Goal: Transaction & Acquisition: Obtain resource

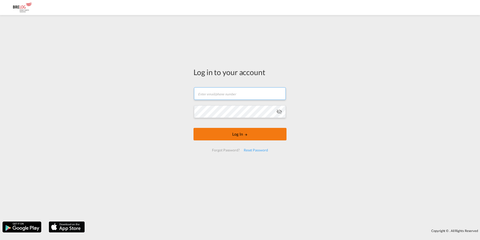
type input "[EMAIL_ADDRESS][DOMAIN_NAME]"
click at [218, 136] on button "Log In" at bounding box center [240, 134] width 93 height 13
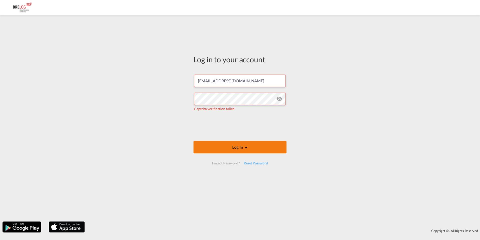
click at [260, 145] on button "Log In" at bounding box center [240, 147] width 93 height 13
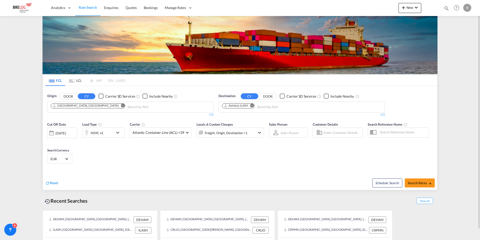
click at [121, 105] on md-icon "Remove" at bounding box center [123, 106] width 4 height 4
click at [74, 107] on body "Analytics Dashboard Rate Search Enquiries Quotes Bookings" at bounding box center [240, 120] width 480 height 240
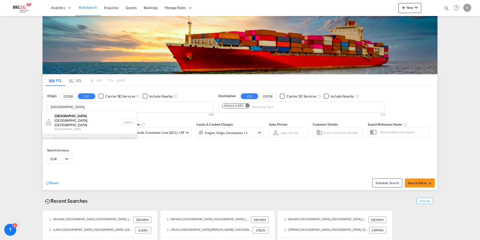
type input "[GEOGRAPHIC_DATA]"
click at [76, 134] on div "[GEOGRAPHIC_DATA] [GEOGRAPHIC_DATA] NLRTM" at bounding box center [89, 141] width 95 height 15
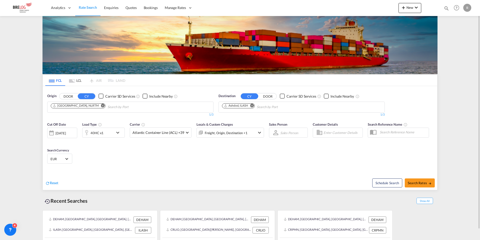
click at [251, 106] on md-icon "Remove" at bounding box center [252, 106] width 4 height 4
type input "dar es [PERSON_NAME]"
click at [240, 117] on div "Dar es [PERSON_NAME] aam [GEOGRAPHIC_DATA], [GEOGRAPHIC_DATA] TZDAR" at bounding box center [260, 119] width 95 height 17
click at [112, 131] on div "40HC x1" at bounding box center [98, 133] width 31 height 10
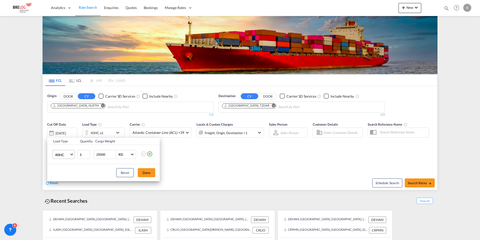
click at [68, 155] on span "40HC" at bounding box center [62, 154] width 15 height 5
click at [65, 132] on md-option "20GP" at bounding box center [68, 131] width 34 height 12
click at [142, 172] on button "Done" at bounding box center [147, 172] width 18 height 9
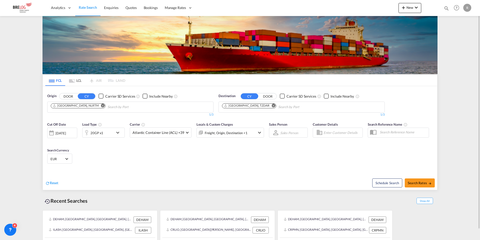
click at [64, 132] on div "[DATE]" at bounding box center [61, 133] width 10 height 5
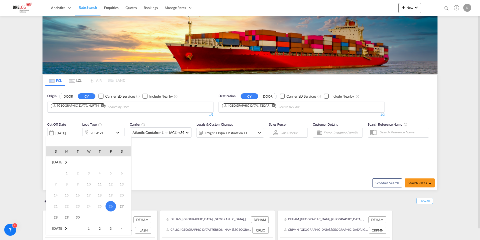
click at [89, 231] on span "1" at bounding box center [89, 228] width 10 height 10
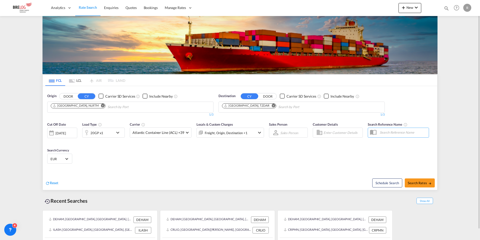
click at [120, 165] on div "Cut Off Date [DATE] [DATE] Load Type 20GP x1 Carrier Atlantic Container Line (A…" at bounding box center [240, 143] width 395 height 49
click at [418, 181] on span "Search Rates" at bounding box center [420, 183] width 24 height 4
type input "NLRTM to TZDAR / [DATE]"
